Goal: Task Accomplishment & Management: Manage account settings

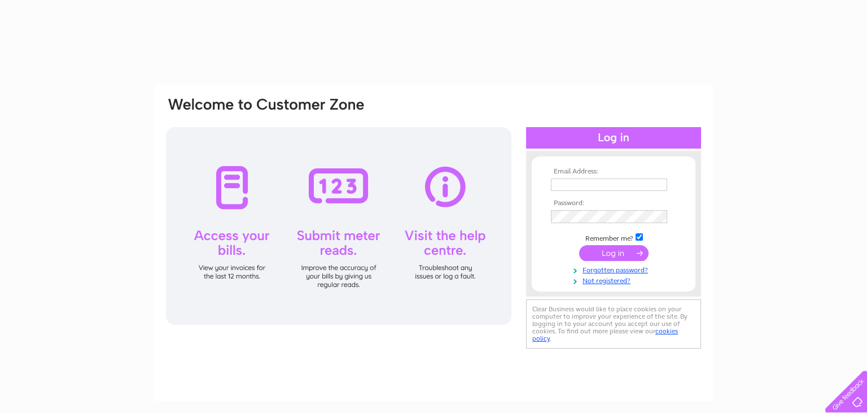
click at [562, 182] on input "text" at bounding box center [609, 184] width 116 height 12
click at [562, 182] on input "text" at bounding box center [609, 185] width 117 height 14
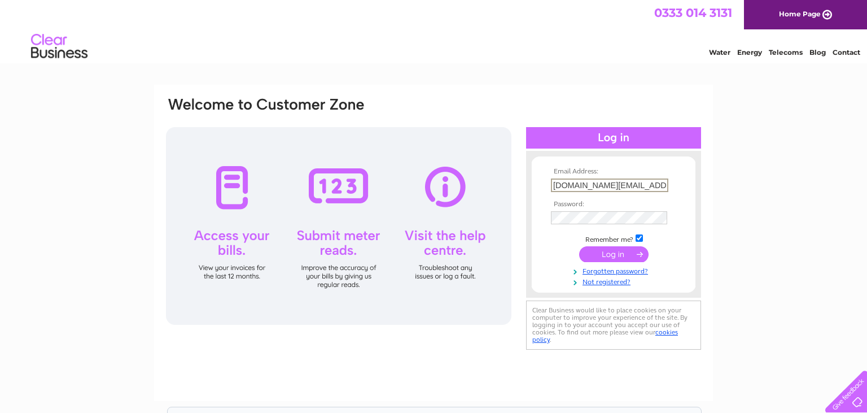
type input "lchire.com@gmail.com"
click at [622, 253] on input "submit" at bounding box center [613, 253] width 69 height 16
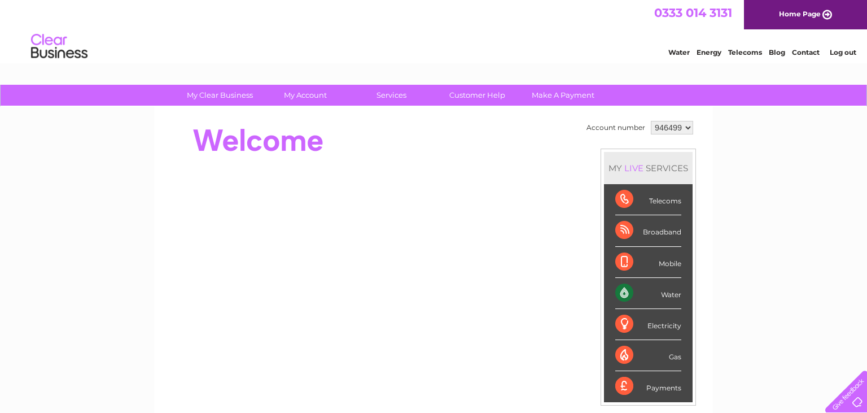
click at [672, 297] on div "Water" at bounding box center [648, 293] width 66 height 31
click at [622, 288] on div "Water" at bounding box center [648, 293] width 66 height 31
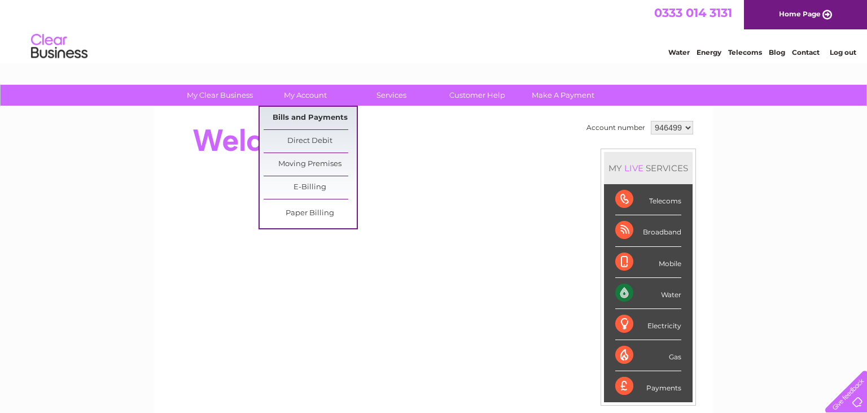
click at [311, 114] on link "Bills and Payments" at bounding box center [310, 118] width 93 height 23
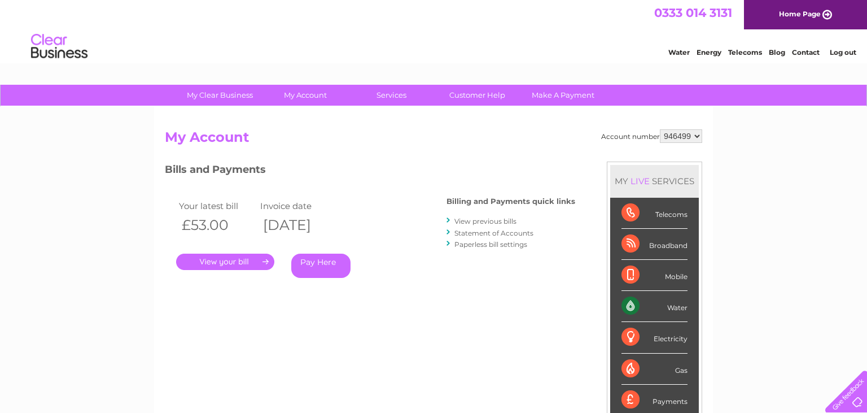
click at [259, 261] on link "." at bounding box center [225, 261] width 98 height 16
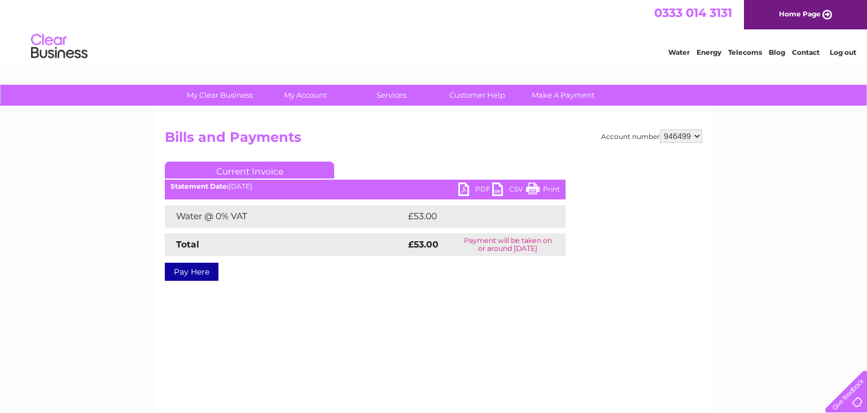
click at [462, 187] on link "PDF" at bounding box center [475, 190] width 34 height 16
click at [666, 42] on div "Water Energy Telecoms Blog Contact Log out" at bounding box center [756, 47] width 221 height 23
